Goal: Task Accomplishment & Management: Manage account settings

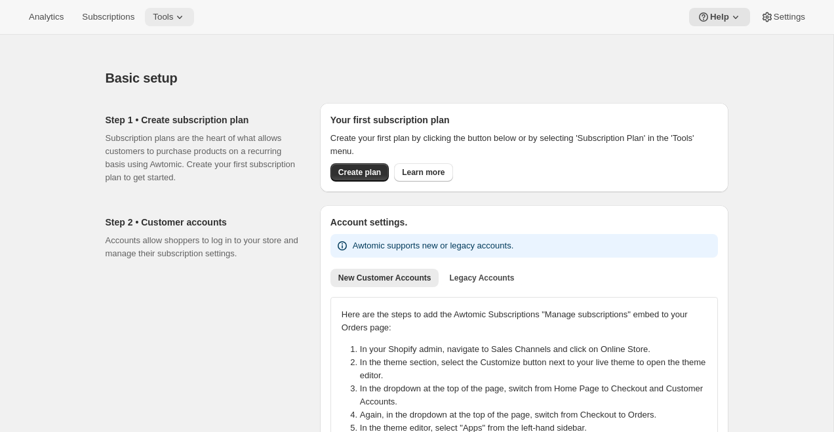
click at [173, 20] on span "Tools" at bounding box center [163, 17] width 20 height 10
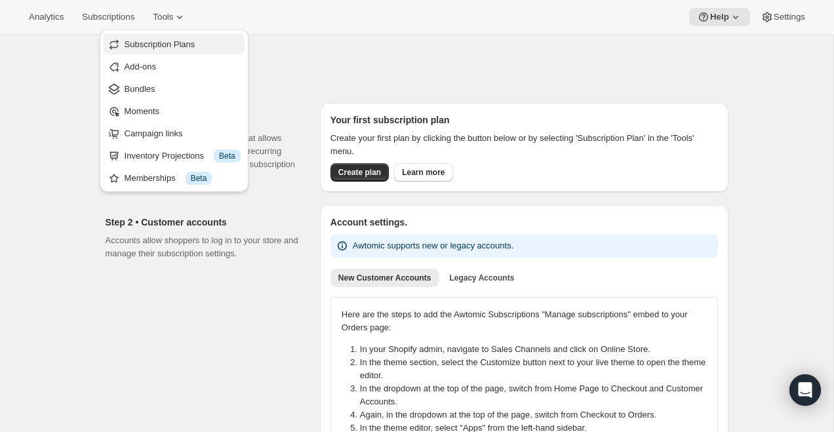
click at [149, 45] on span "Subscription Plans" at bounding box center [160, 44] width 71 height 10
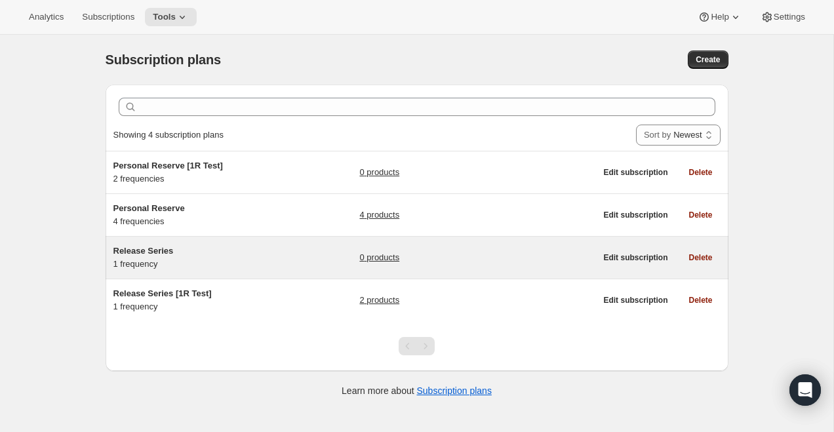
click at [276, 256] on h5 "Release Series" at bounding box center [195, 251] width 164 height 13
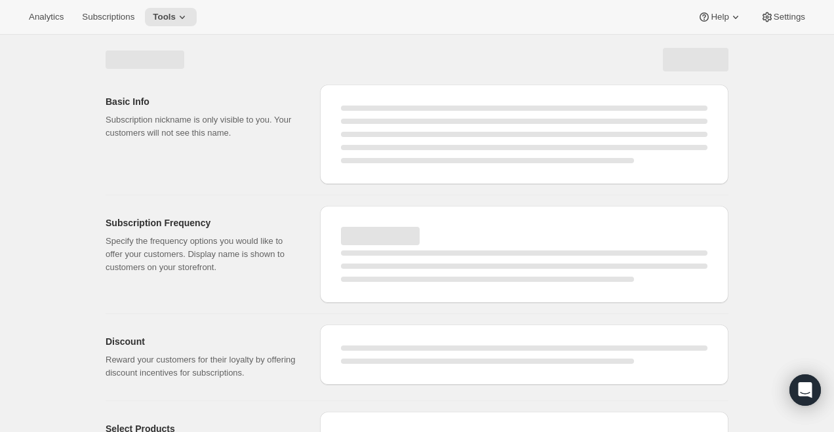
select select "WEEK"
select select "MONTH"
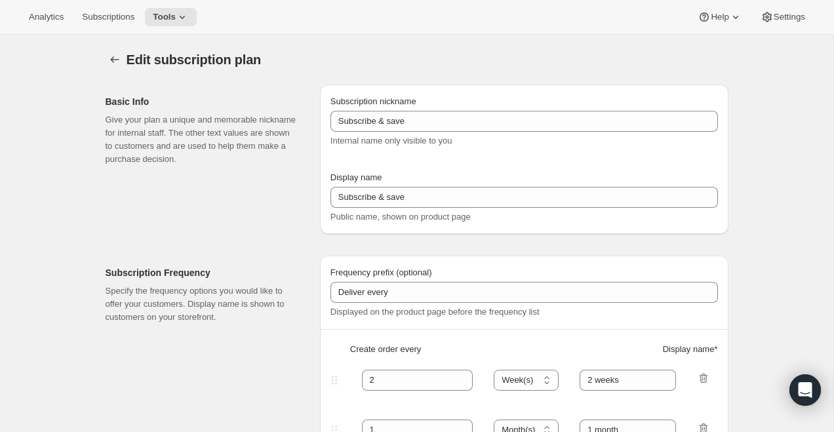
type input "Release Series"
type input "4"
select select "MONTH"
type input "4 months"
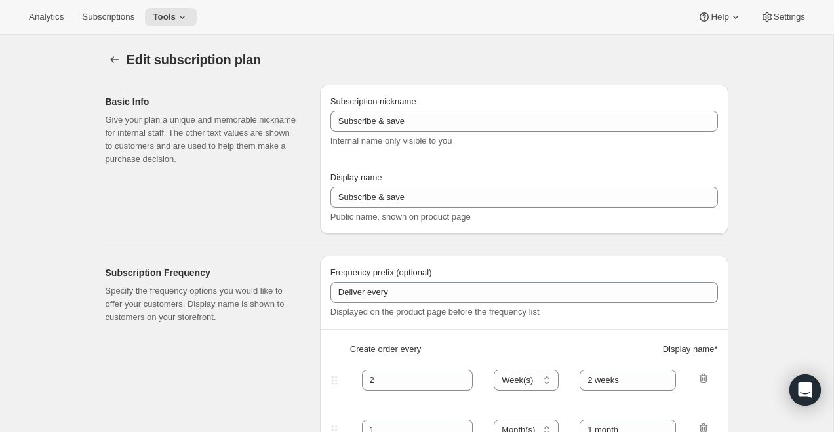
type input "Choose how many bottles you want of the Napa Valley Release​, Alexander Valley …"
checkbox input "true"
select select "YEARDAY"
select select "6"
select select "10"
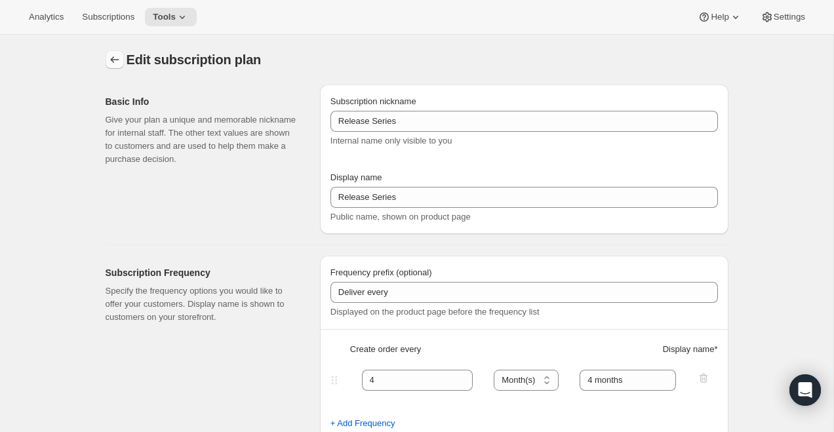
click at [117, 60] on icon "Subscription plans" at bounding box center [114, 59] width 9 height 7
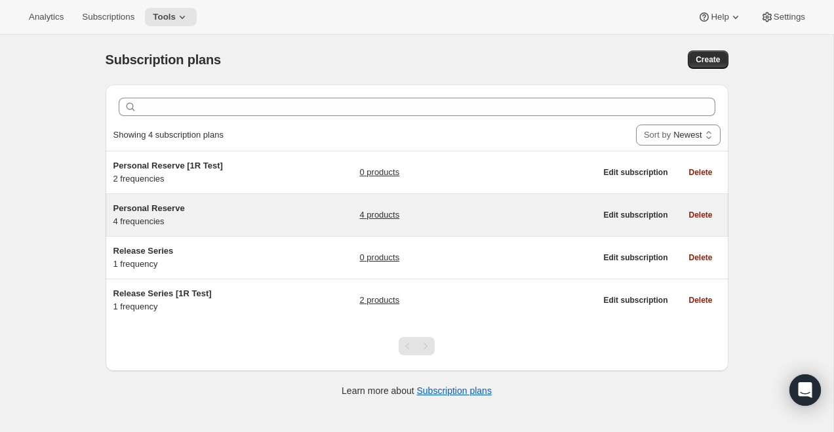
click at [205, 221] on div "Personal Reserve 4 frequencies" at bounding box center [195, 215] width 164 height 26
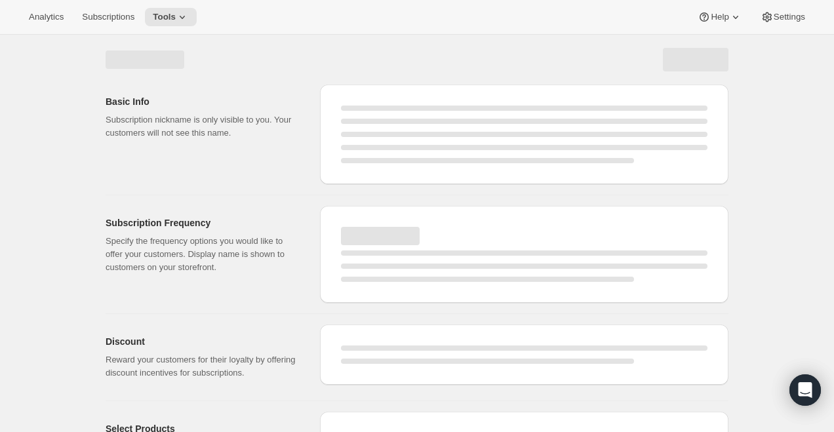
select select "WEEK"
select select "MONTH"
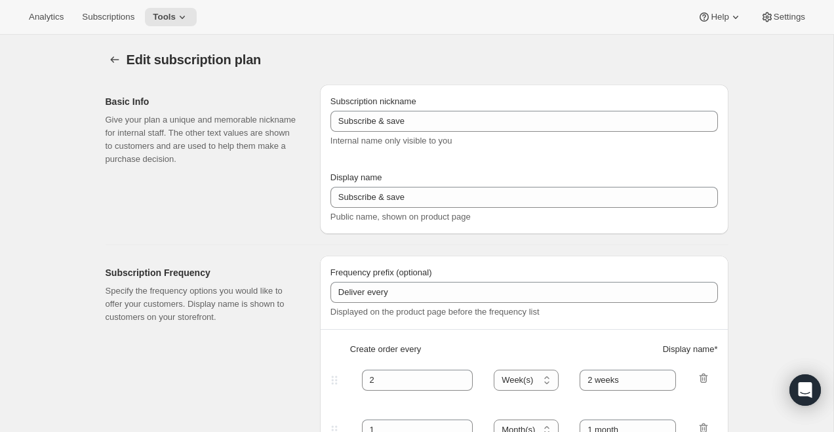
type input "Personal Reserve"
type input "1"
select select "MONTH"
type input "1 month"
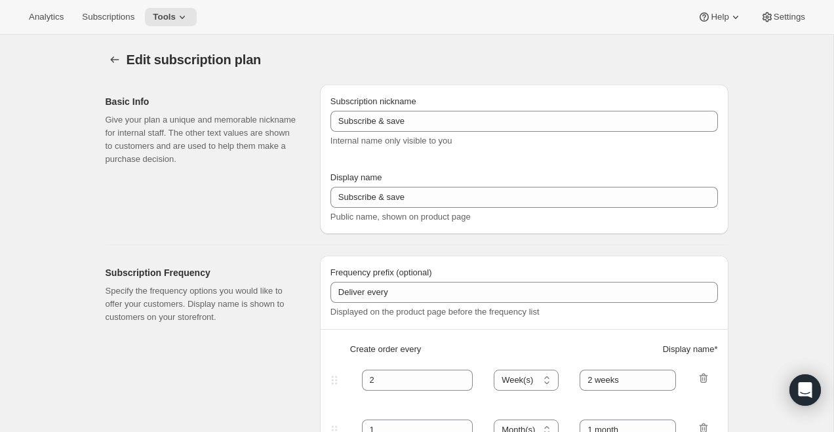
type input "2"
type input "2 Months"
type input "10"
type input "Choose which wines you’d like, how many bottles you’d like of each, and how oft…"
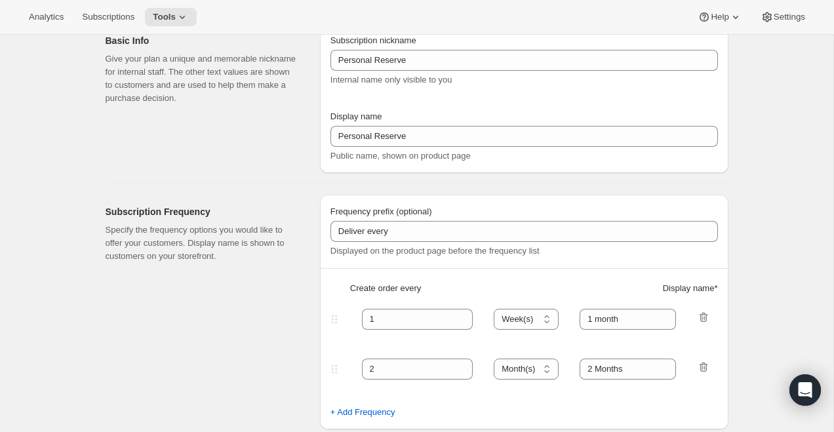
select select "MONTH"
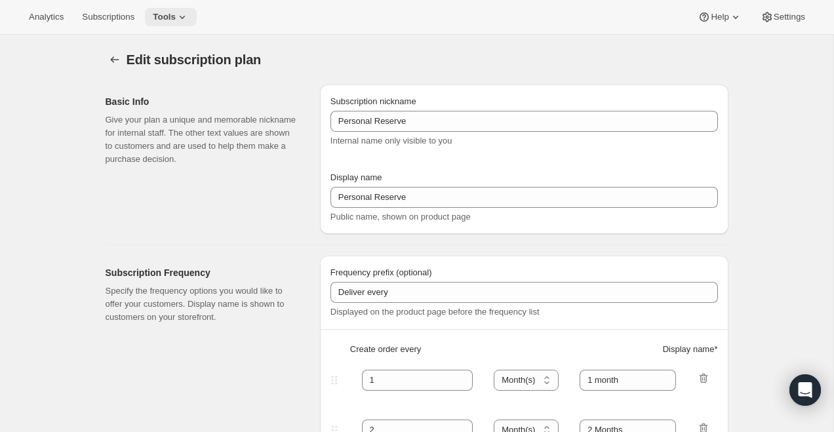
click at [183, 14] on icon at bounding box center [182, 16] width 13 height 13
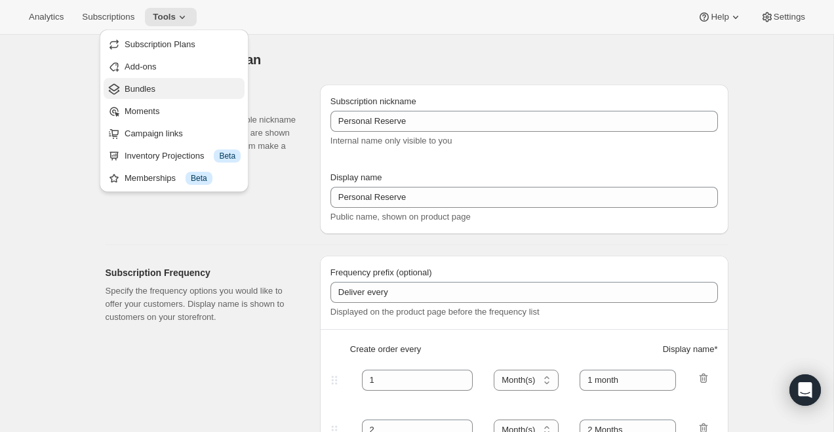
click at [169, 98] on button "Bundles" at bounding box center [174, 88] width 141 height 21
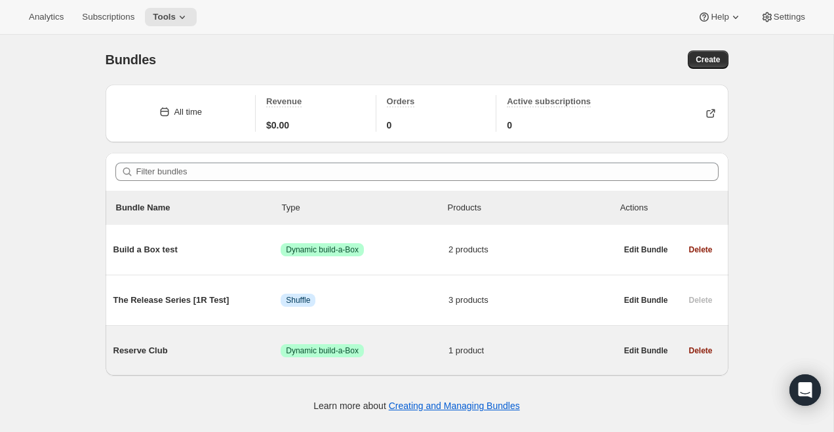
click at [198, 345] on span "Reserve Club" at bounding box center [197, 350] width 168 height 13
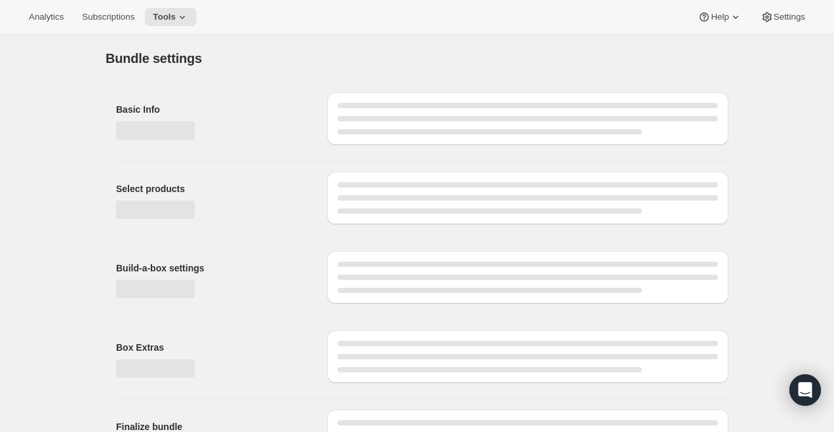
type input "Reserve Club"
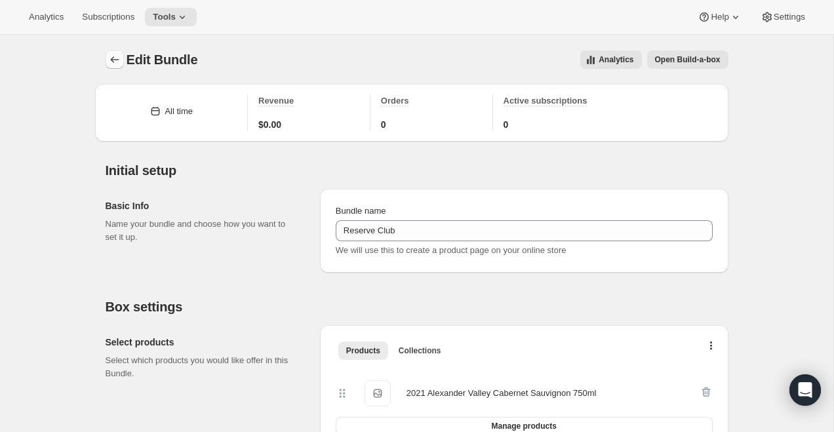
click at [117, 64] on icon "Bundles" at bounding box center [114, 59] width 13 height 13
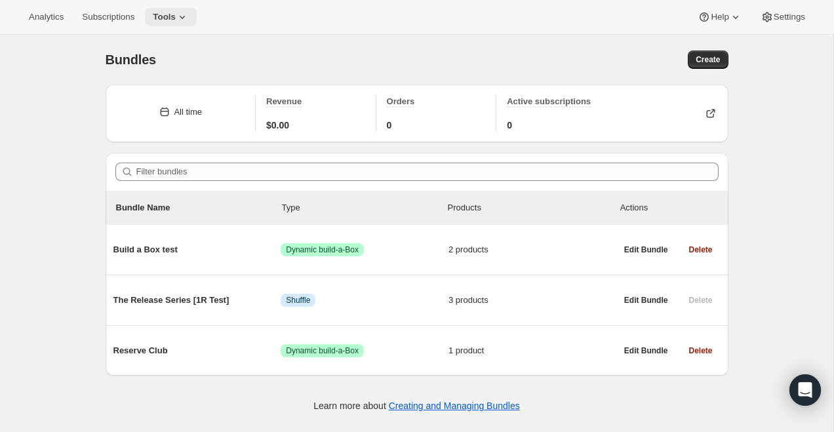
click at [175, 14] on span "Tools" at bounding box center [164, 17] width 23 height 10
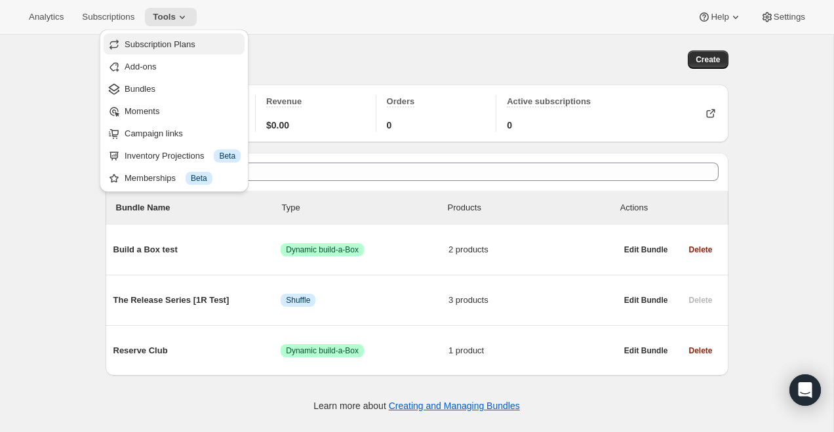
click at [176, 36] on button "Subscription Plans" at bounding box center [174, 43] width 141 height 21
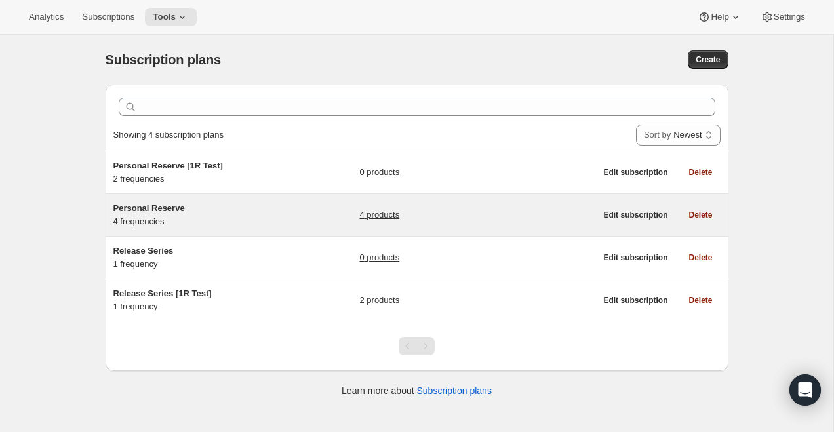
click at [388, 214] on link "4 products" at bounding box center [379, 215] width 40 height 13
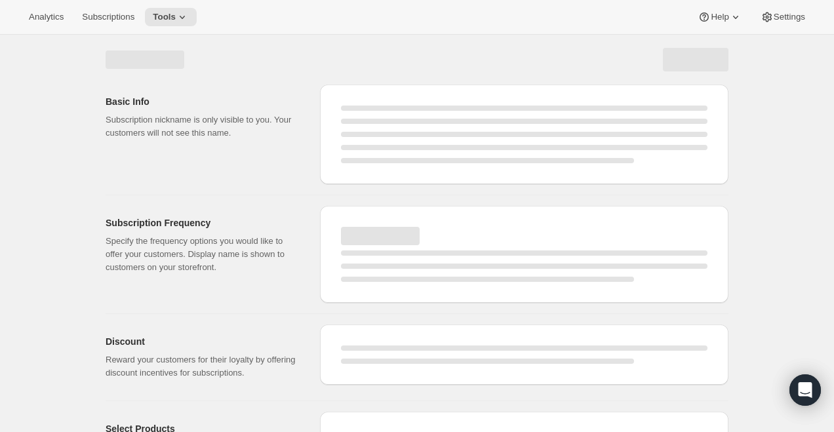
select select "WEEK"
select select "MONTH"
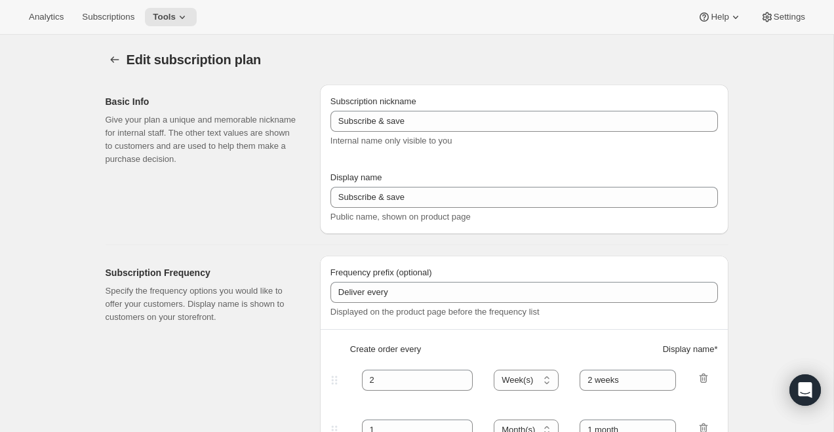
type input "Personal Reserve"
type input "1"
select select "MONTH"
type input "1 month"
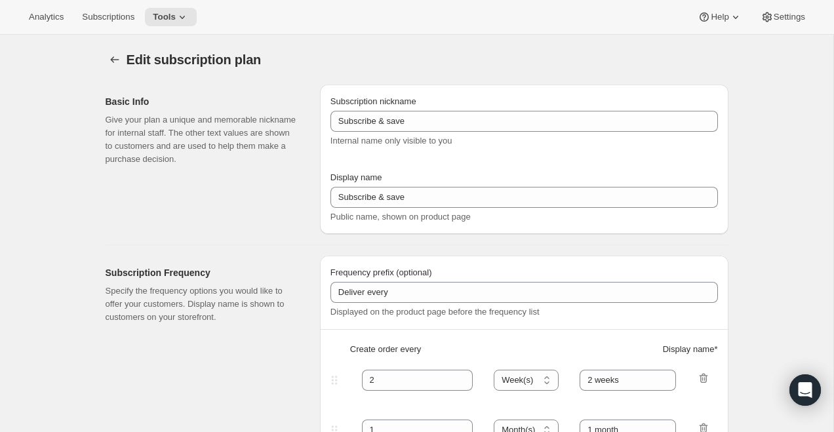
type input "2"
type input "2 Months"
type input "10"
type input "Choose which wines you’d like, how many bottles you’d like of each, and how oft…"
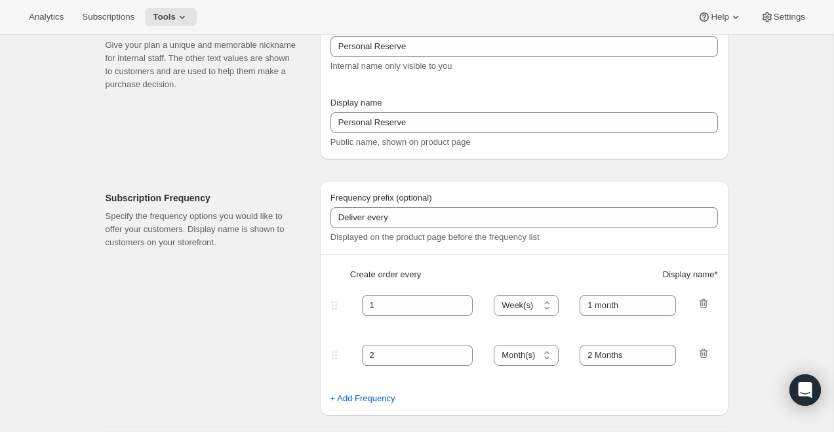
select select "MONTH"
